Goal: Task Accomplishment & Management: Use online tool/utility

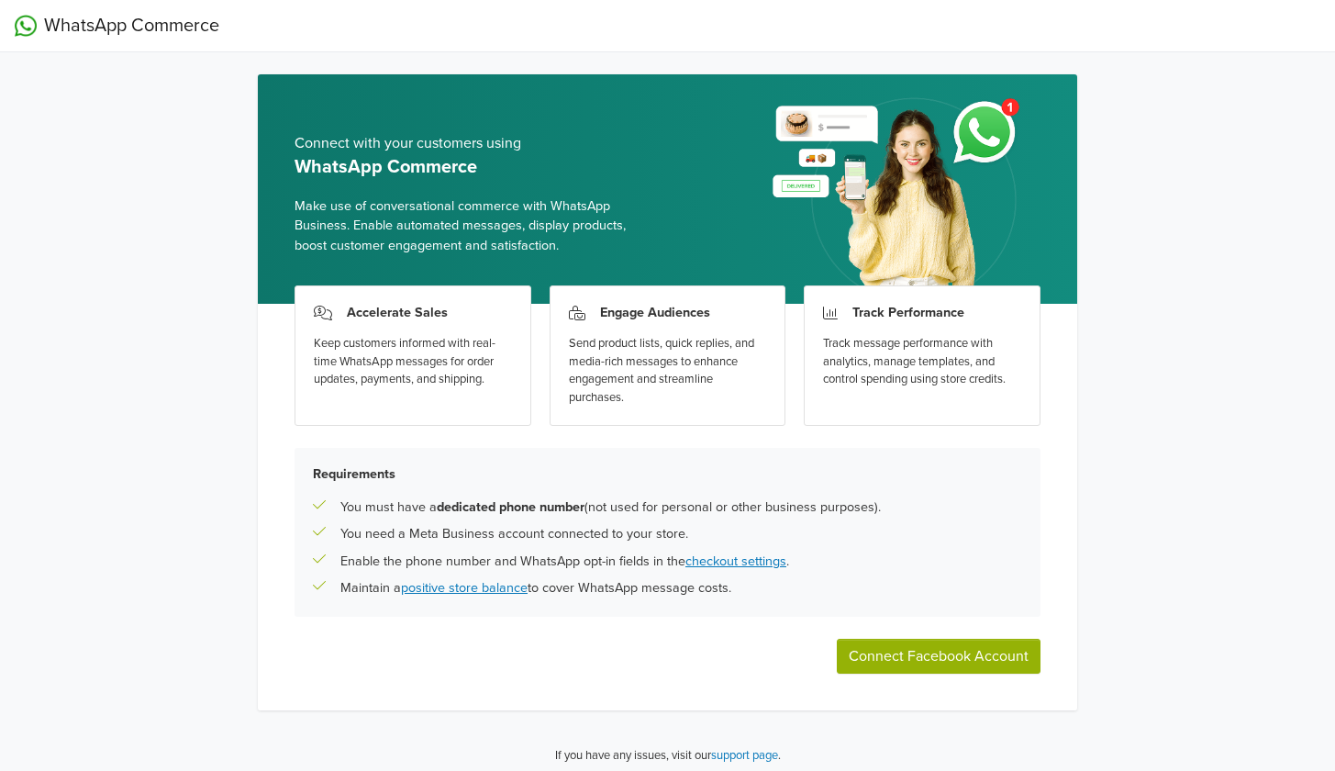
click at [910, 653] on button "Connect Facebook Account" at bounding box center [939, 655] width 204 height 35
click at [1182, 250] on div "WhatsApp Commerce Connect with your customers using WhatsApp Commerce Make use …" at bounding box center [667, 390] width 1335 height 780
click at [960, 642] on button "Connect Facebook Account" at bounding box center [939, 655] width 204 height 35
click at [938, 659] on button "Connect Facebook Account" at bounding box center [939, 655] width 204 height 35
click at [93, 744] on div "WhatsApp Commerce Connect with your customers using WhatsApp Commerce Make use …" at bounding box center [667, 390] width 1335 height 780
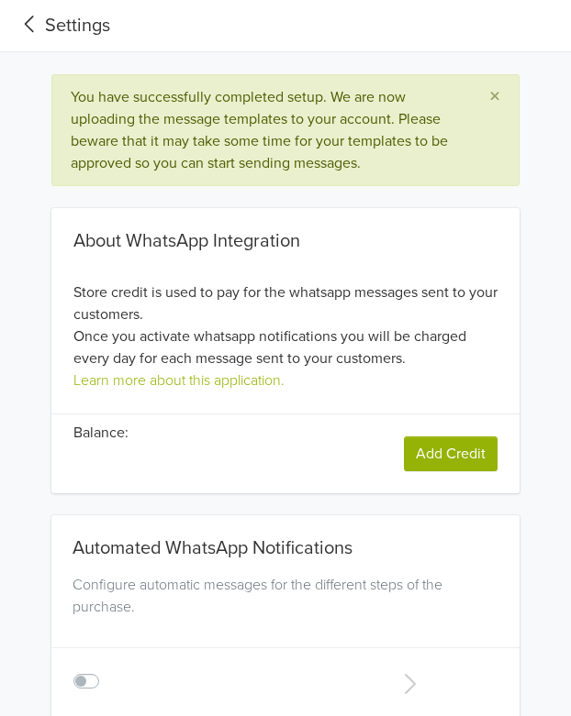
type input "+56"
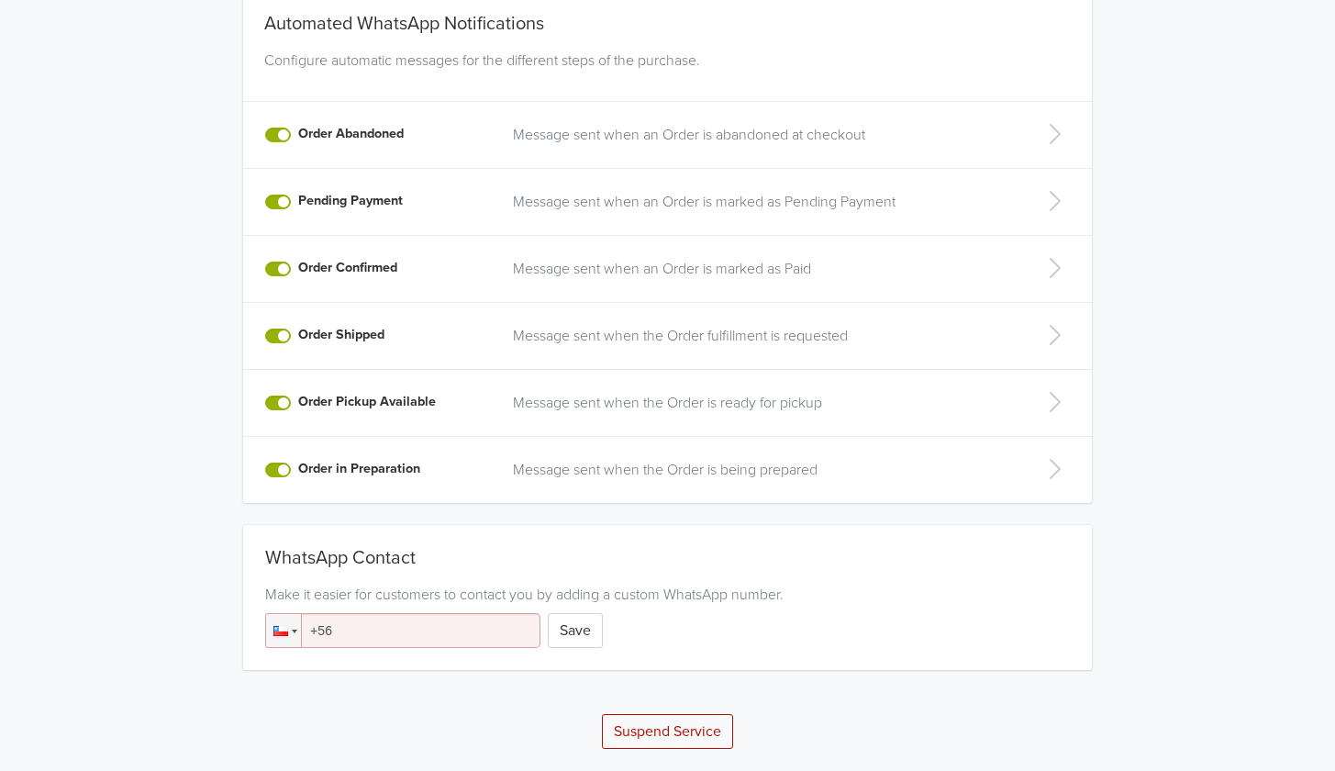
scroll to position [438, 0]
click at [383, 633] on input "+56" at bounding box center [402, 630] width 275 height 35
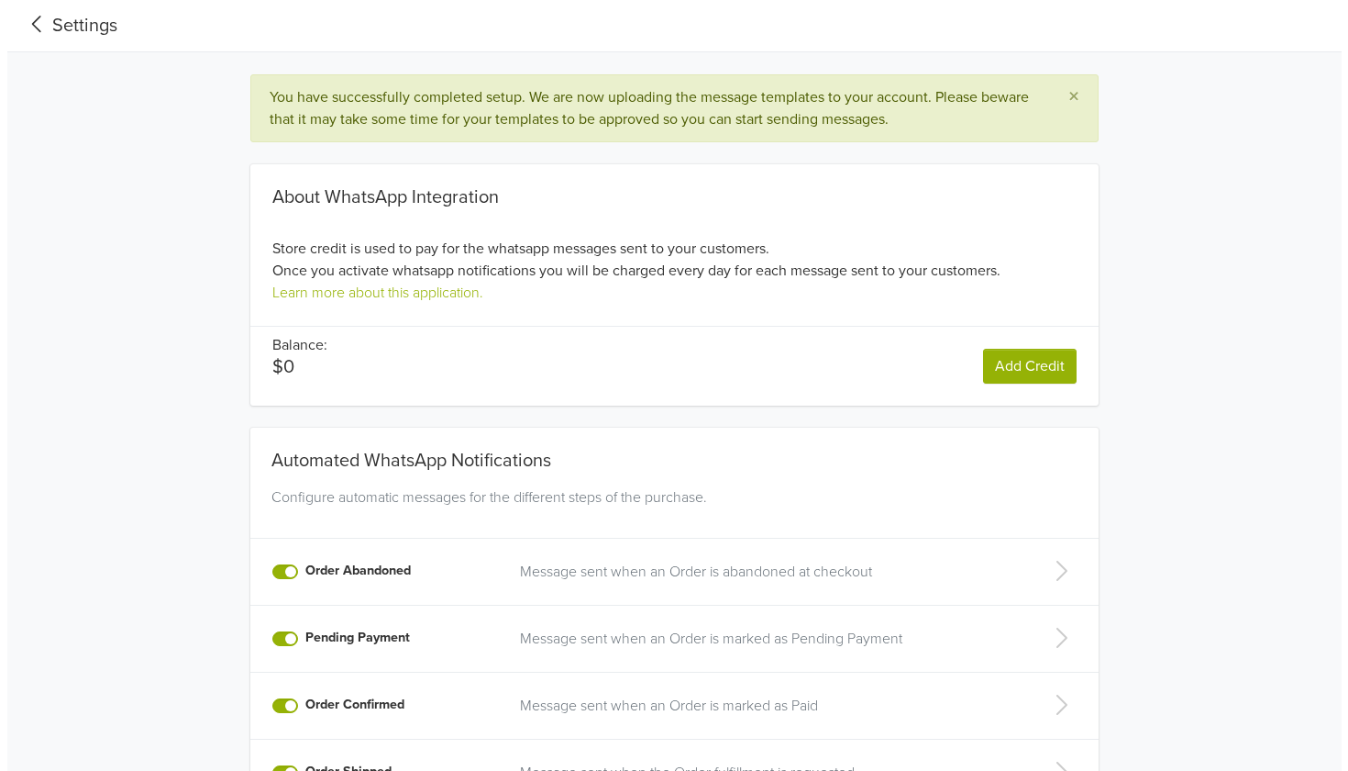
scroll to position [0, 0]
click at [93, 14] on div "Settings" at bounding box center [62, 26] width 95 height 28
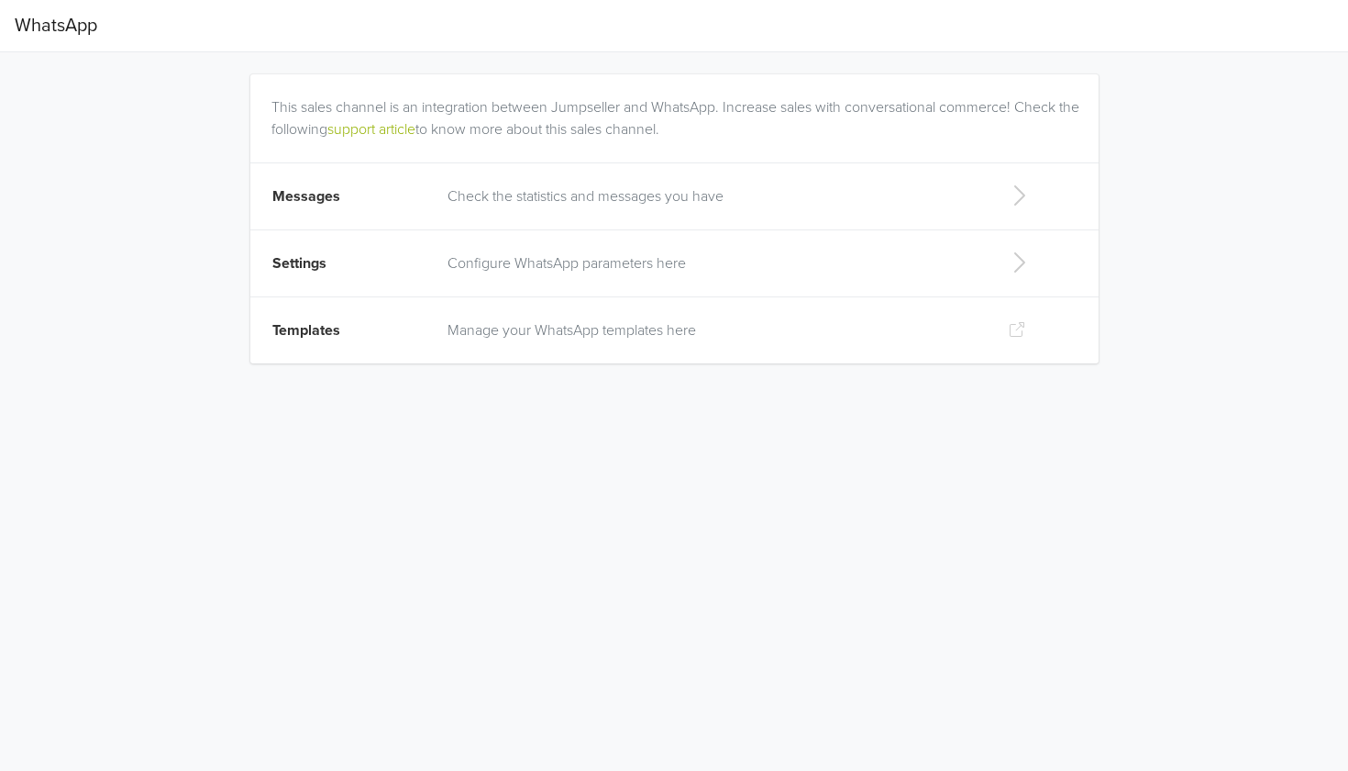
click at [649, 200] on p "Check the statistics and messages you have" at bounding box center [713, 196] width 530 height 22
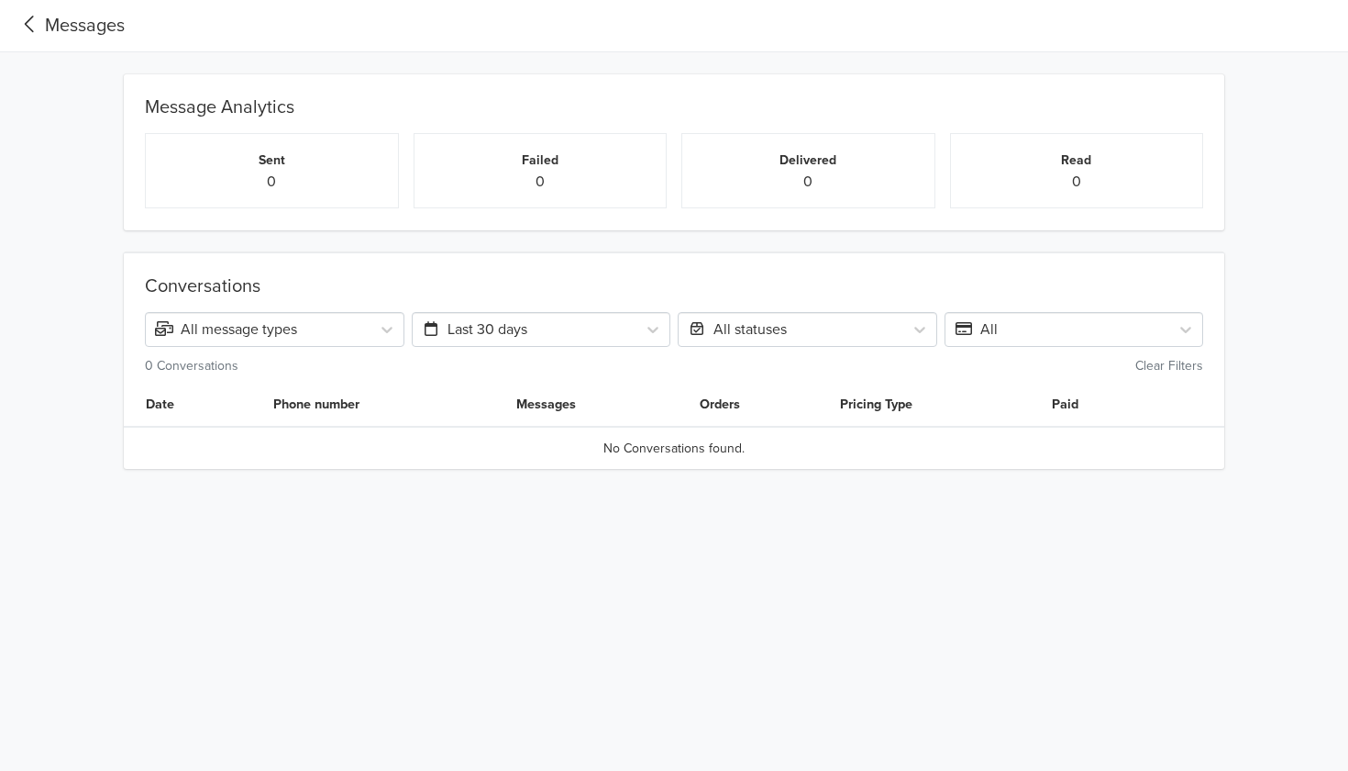
click at [38, 28] on icon at bounding box center [30, 24] width 30 height 25
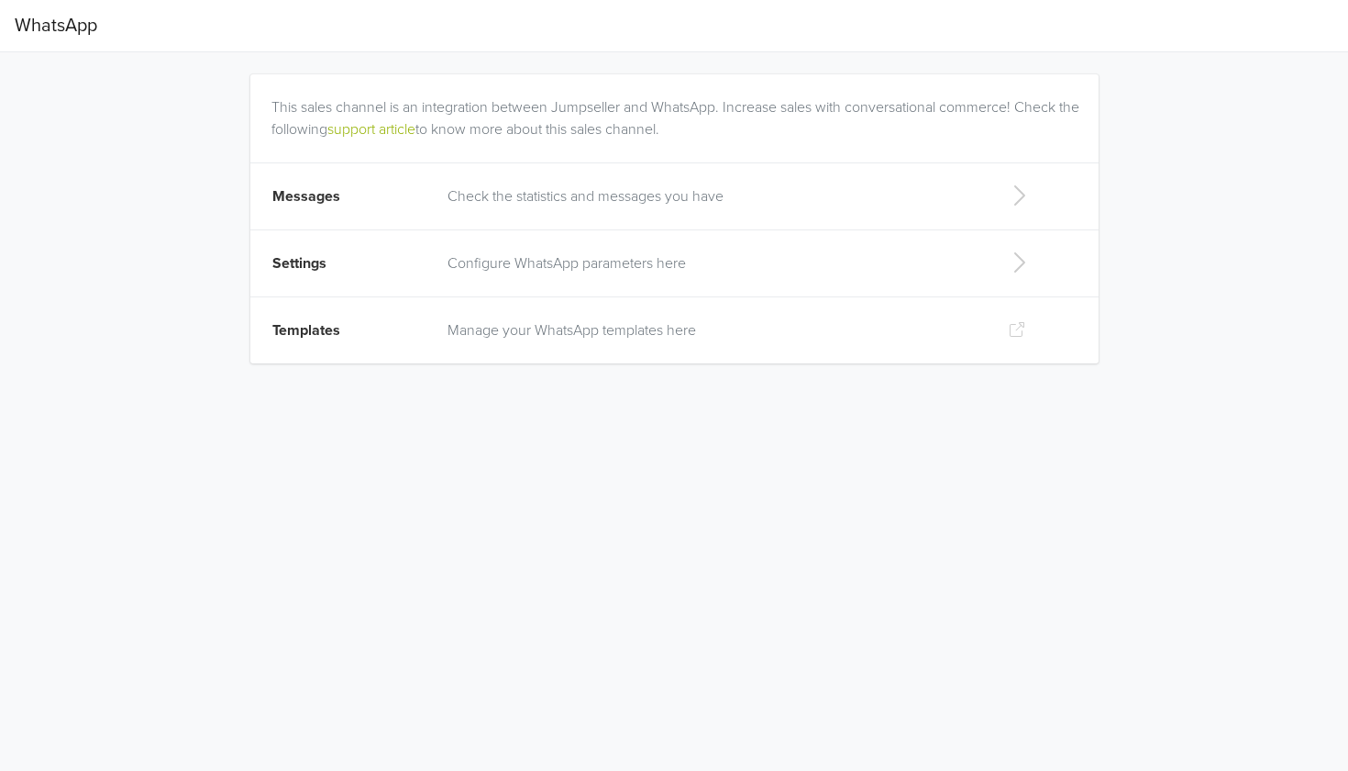
click at [653, 272] on p "Configure WhatsApp parameters here" at bounding box center [713, 263] width 530 height 22
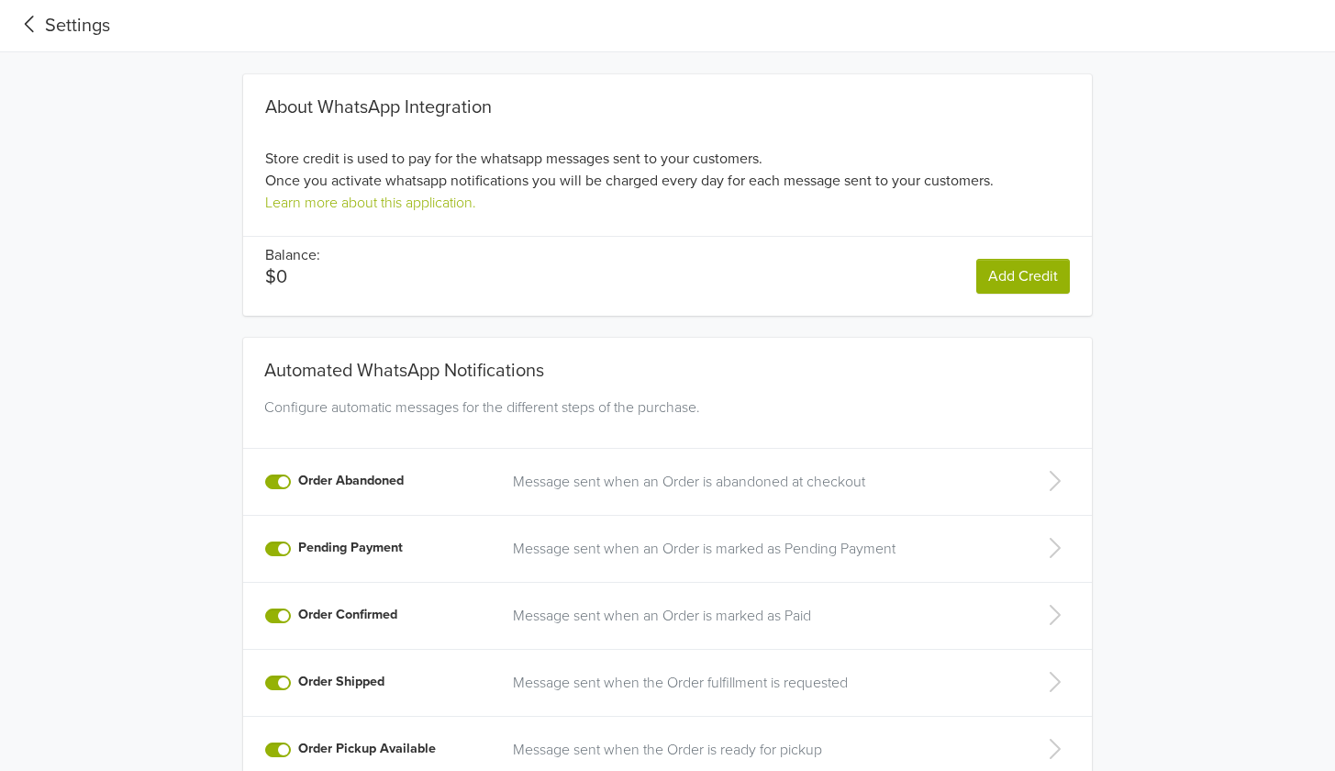
click at [28, 28] on icon at bounding box center [30, 24] width 30 height 25
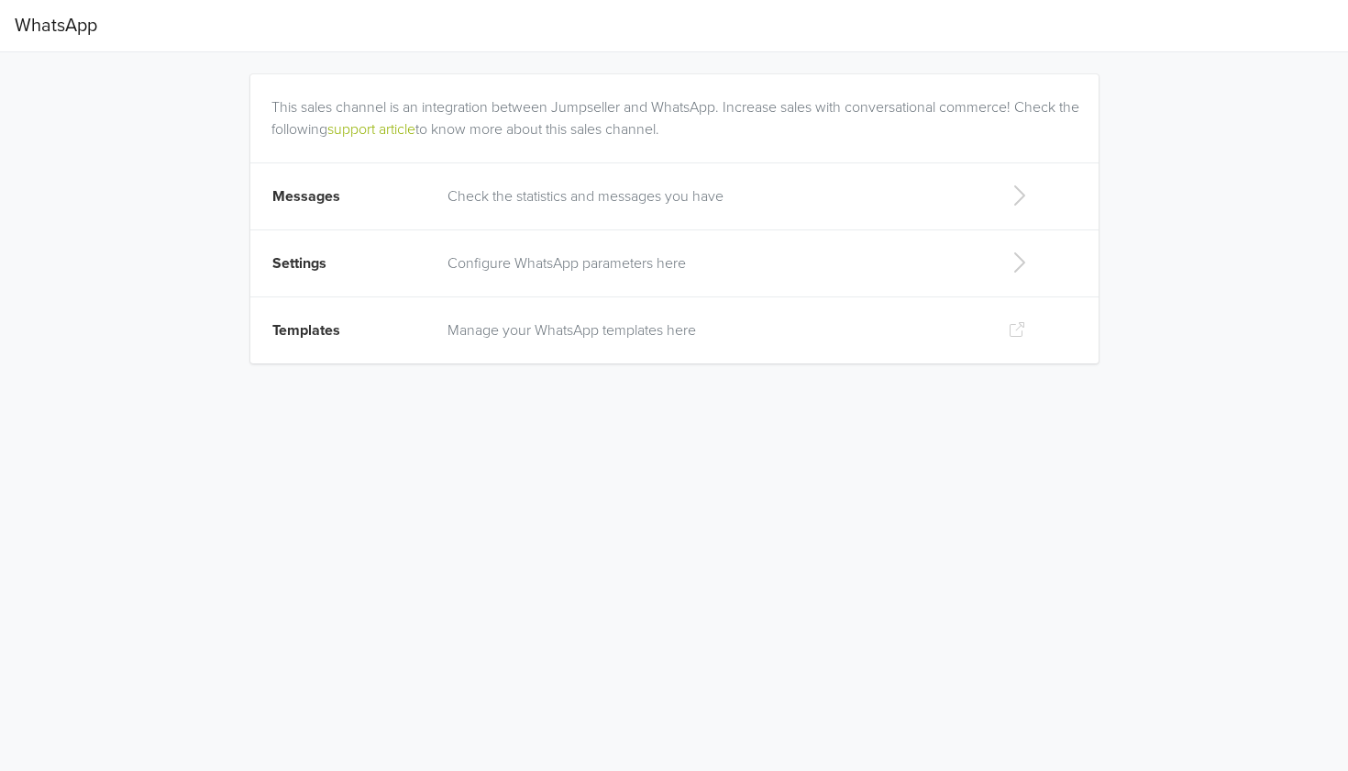
click at [695, 334] on p "Manage your WhatsApp templates here" at bounding box center [713, 330] width 530 height 22
click at [1010, 192] on icon at bounding box center [1021, 195] width 37 height 29
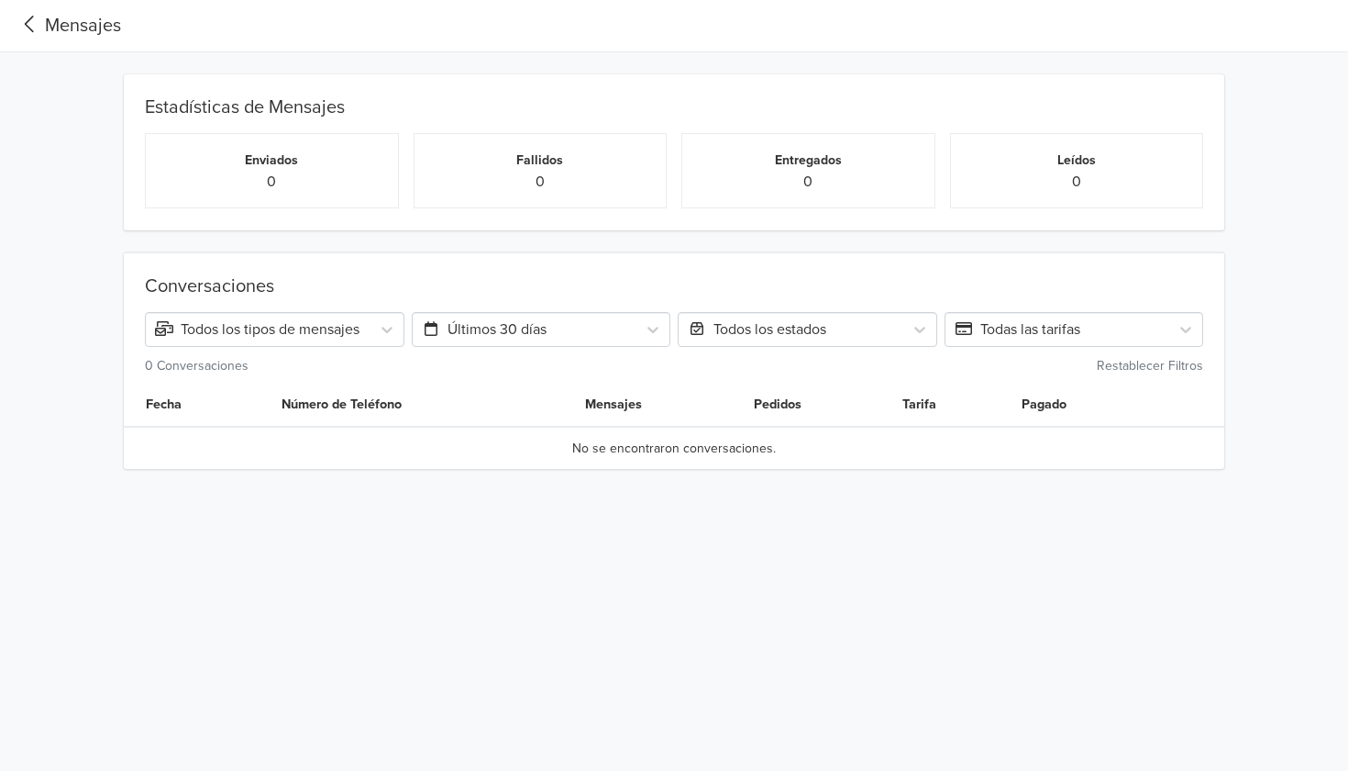
click at [34, 39] on div "Mensajes" at bounding box center [68, 26] width 106 height 28
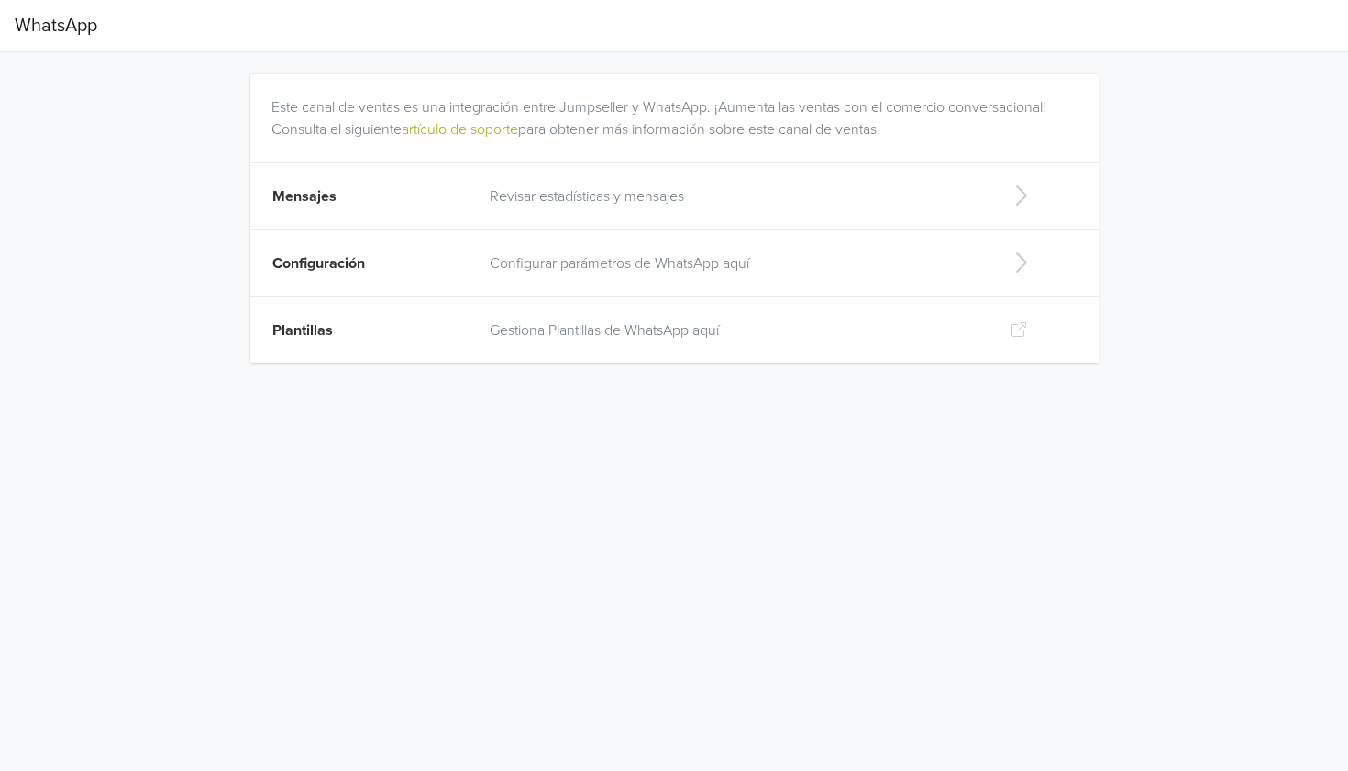
click at [770, 196] on html "WhatsApp Este canal de ventas es una integración entre Jumpseller y WhatsApp. ¡…" at bounding box center [674, 192] width 1348 height 385
click at [856, 192] on p "Revisar estadísticas y mensajes" at bounding box center [735, 196] width 491 height 22
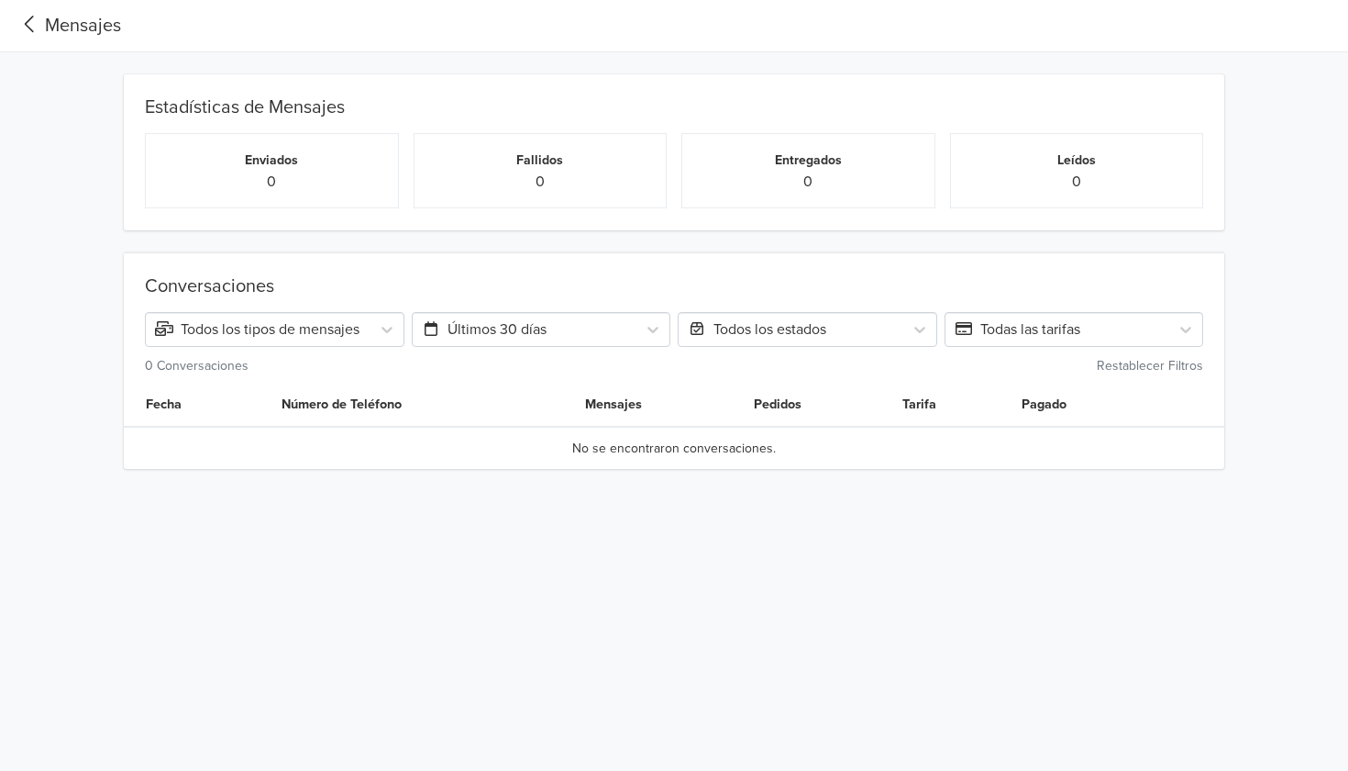
click at [391, 311] on div "Conversaciones Todos los tipos de mensajes Últimos 30 días Todos los estados To…" at bounding box center [674, 325] width 1086 height 101
click at [342, 342] on div "Todos los tipos de mensajes" at bounding box center [258, 329] width 225 height 26
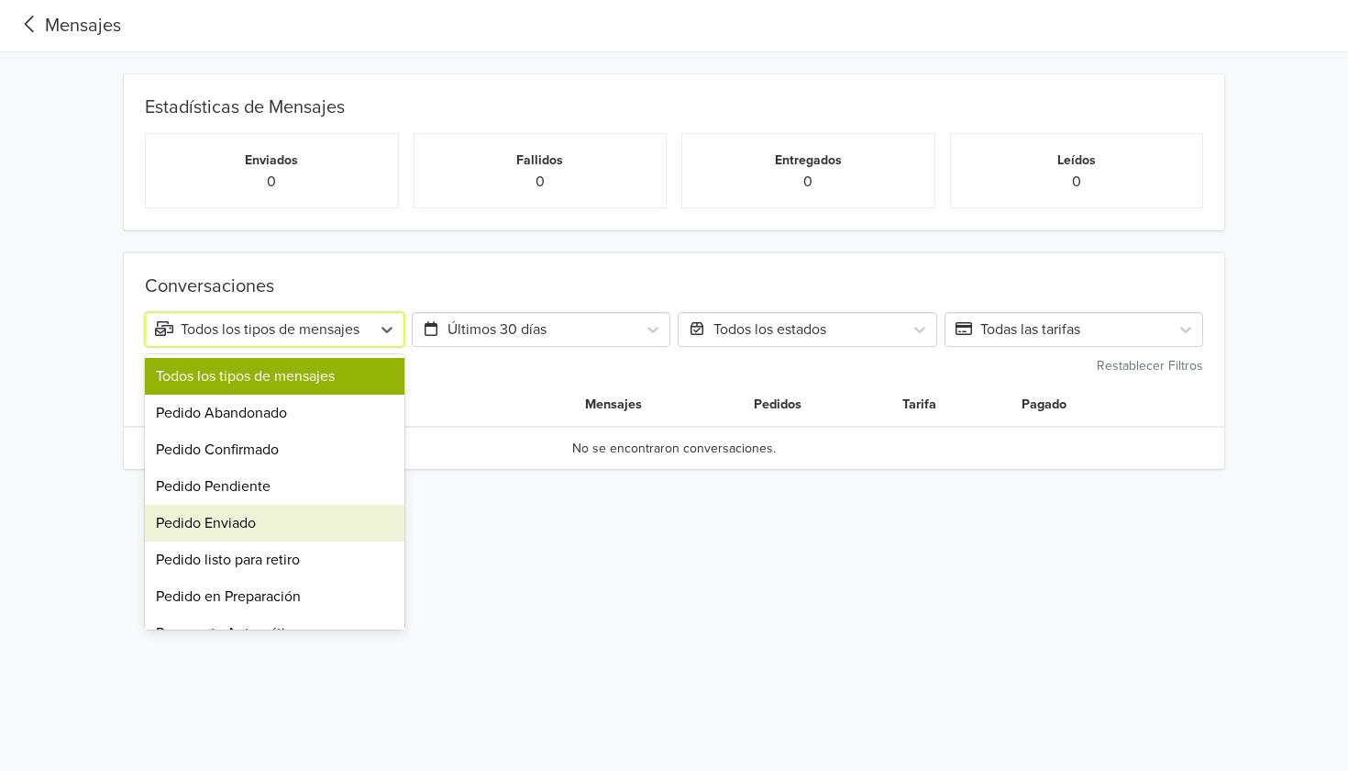
scroll to position [62, 0]
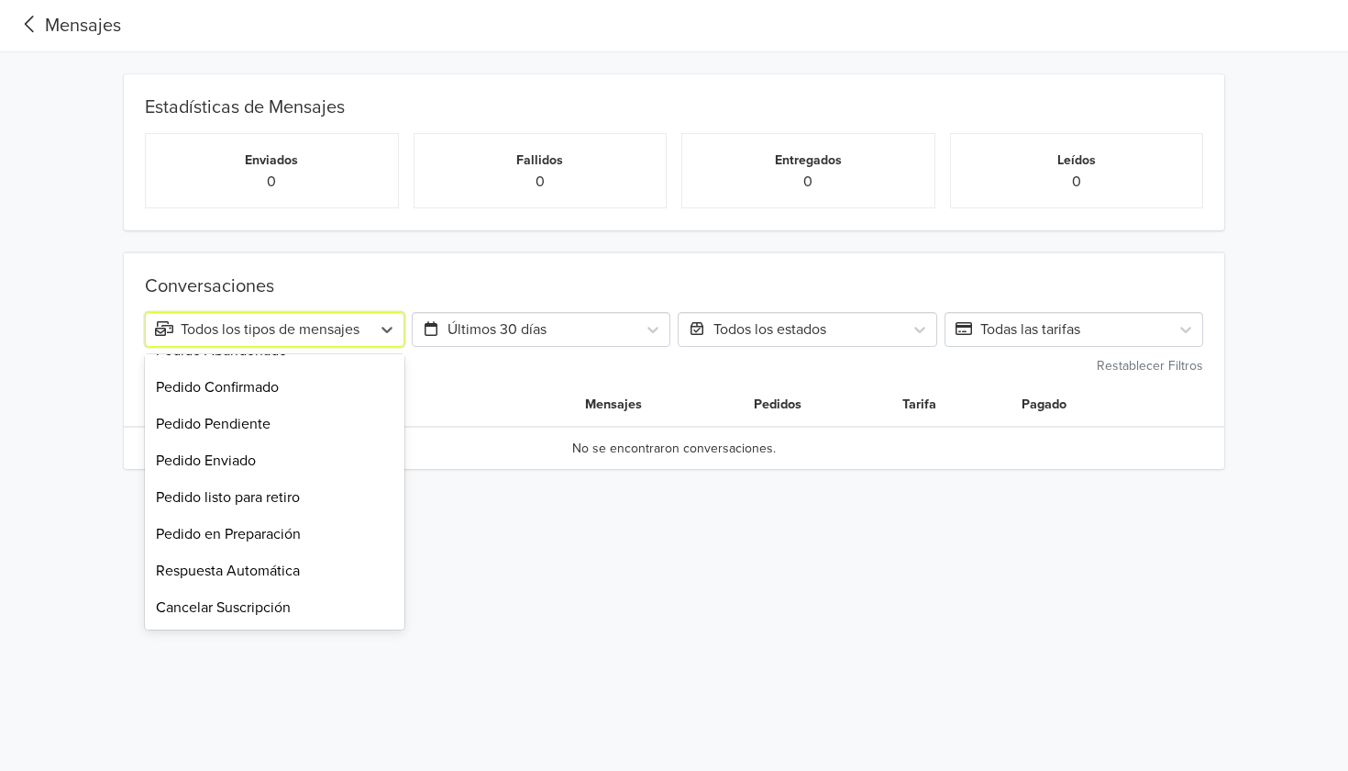
click at [1045, 251] on div "Conversaciones Pedido Pendiente, 4 of 9. 9 results available. Use Up and Down t…" at bounding box center [674, 349] width 1321 height 239
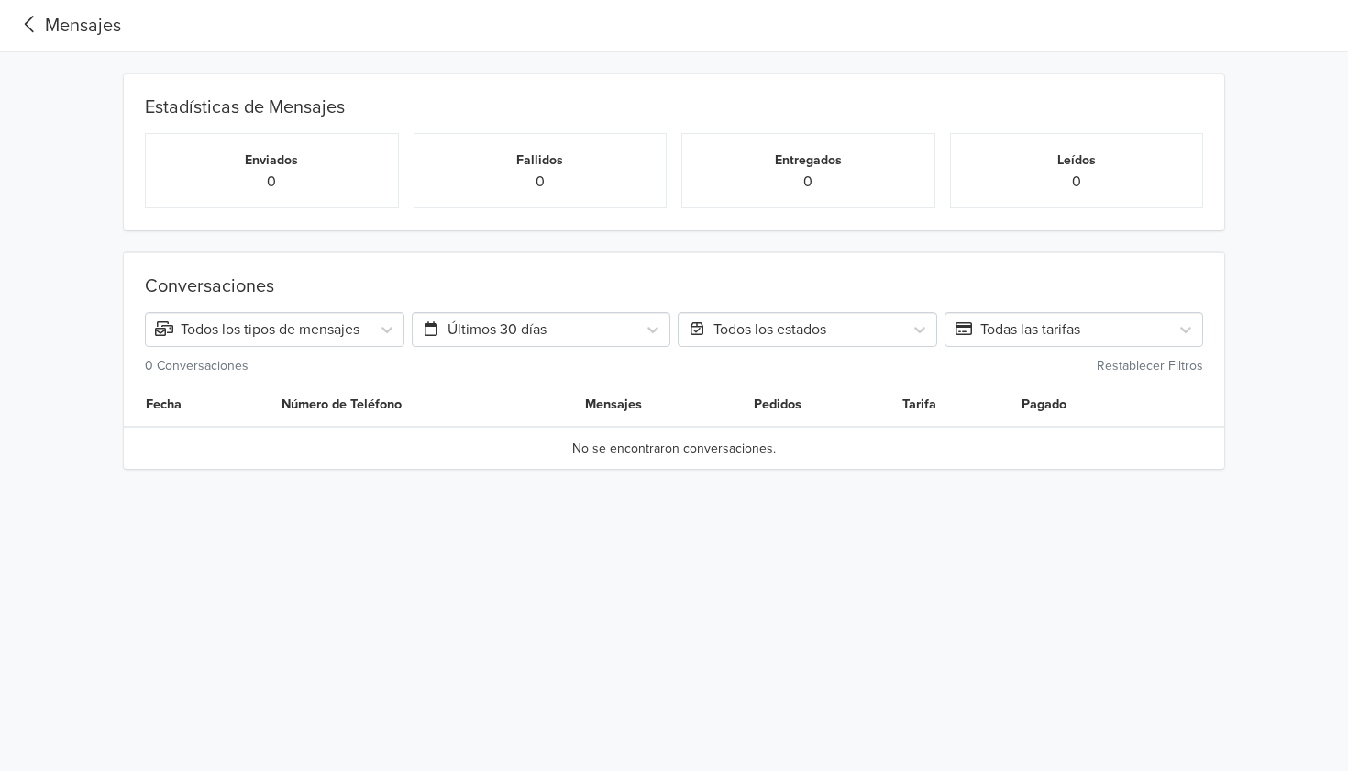
click at [28, 19] on icon at bounding box center [30, 24] width 30 height 25
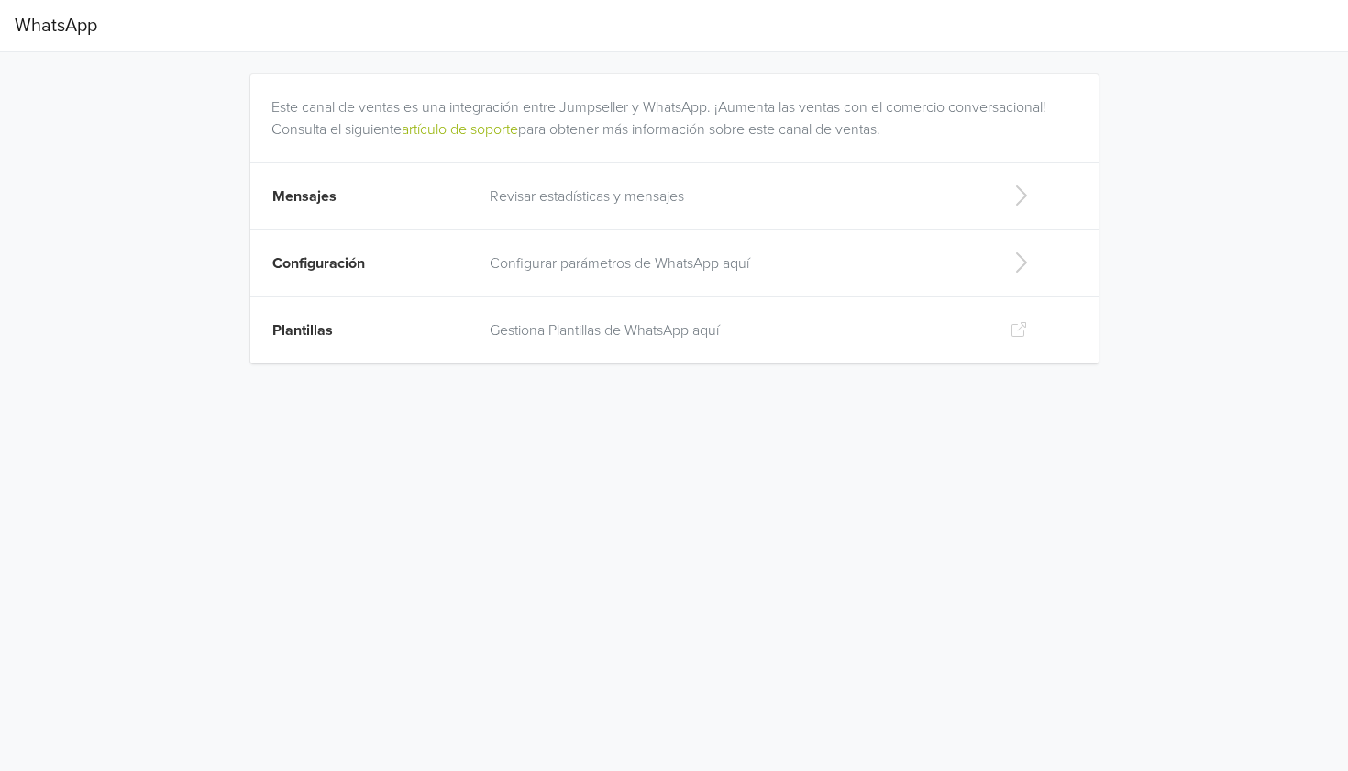
click at [822, 194] on p "Revisar estadísticas y mensajes" at bounding box center [735, 196] width 491 height 22
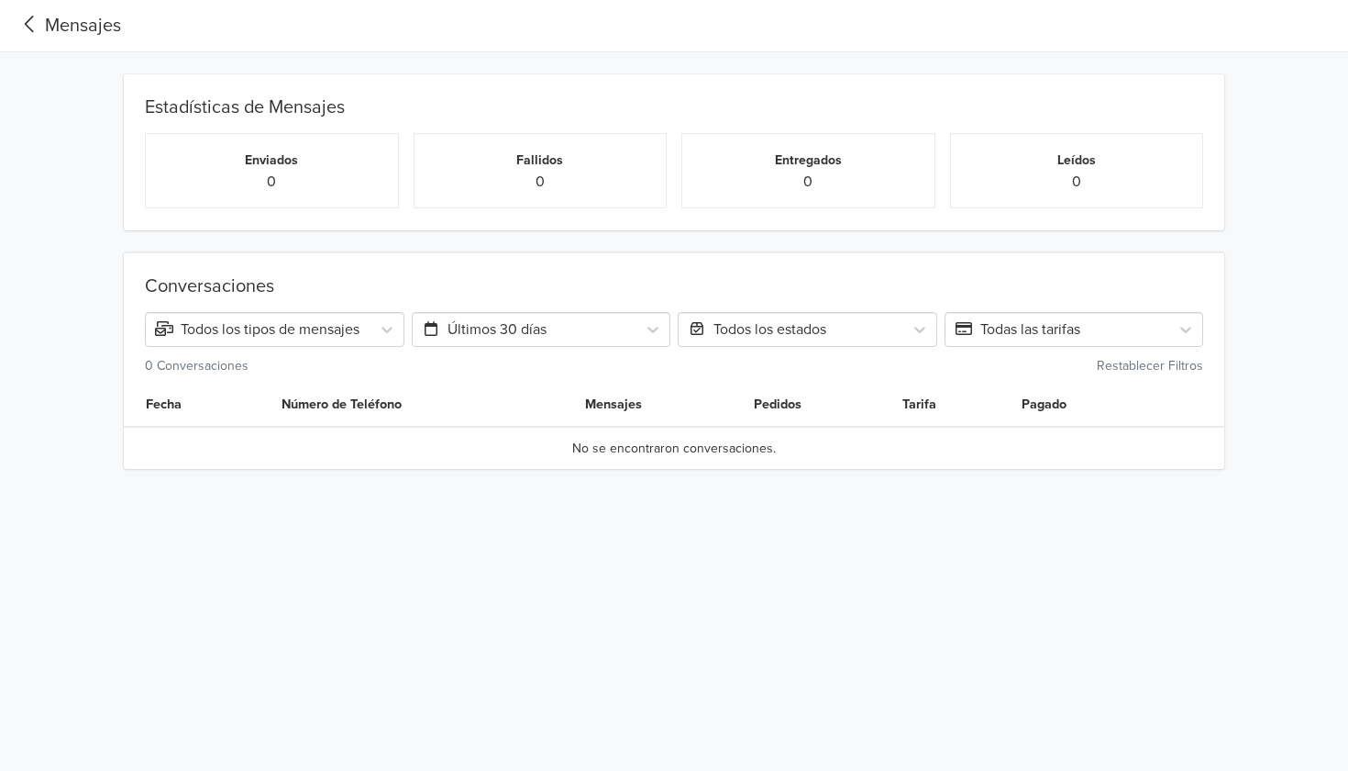
click at [50, 27] on div "Mensajes" at bounding box center [68, 26] width 106 height 28
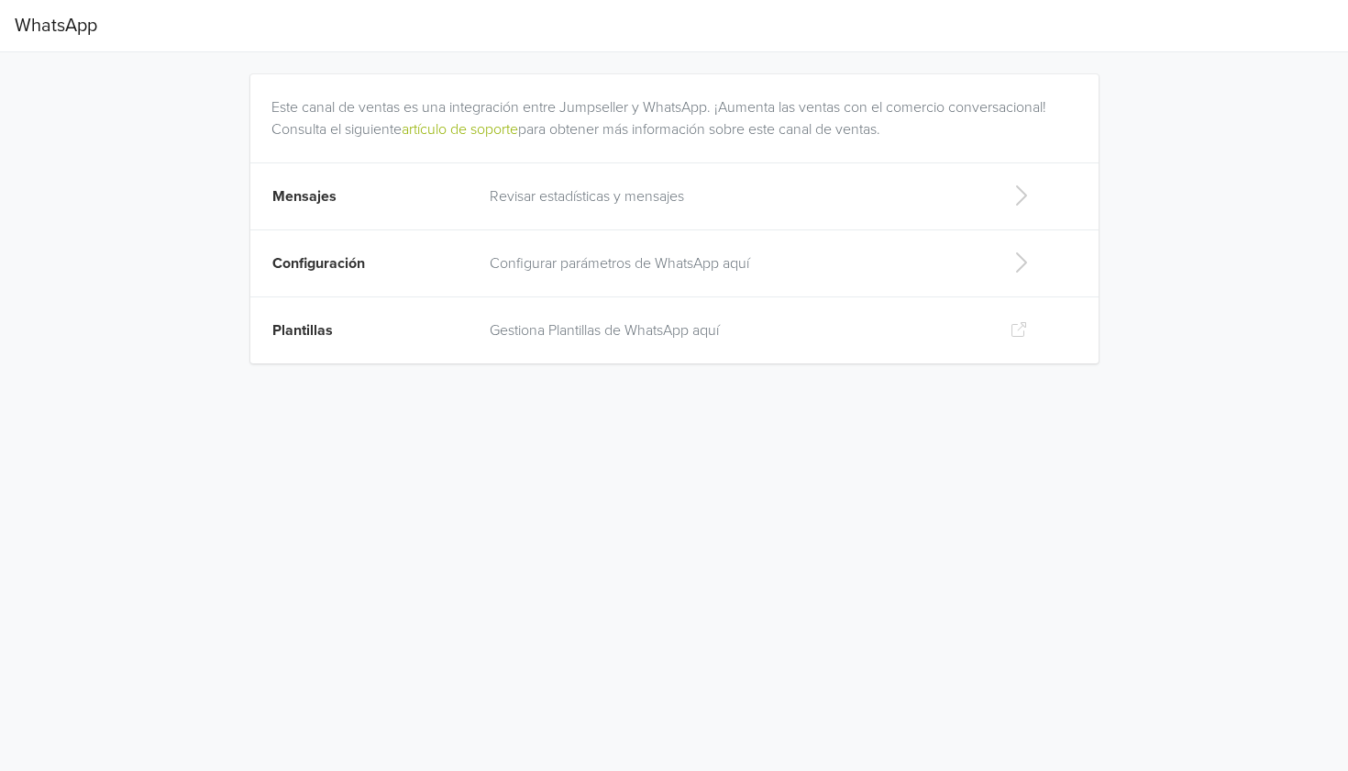
click at [687, 340] on p "Gestiona Plantillas de WhatsApp aquí" at bounding box center [735, 330] width 491 height 22
click at [923, 194] on p "Revisar estadísticas y mensajes" at bounding box center [735, 196] width 491 height 22
